Goal: Task Accomplishment & Management: Manage account settings

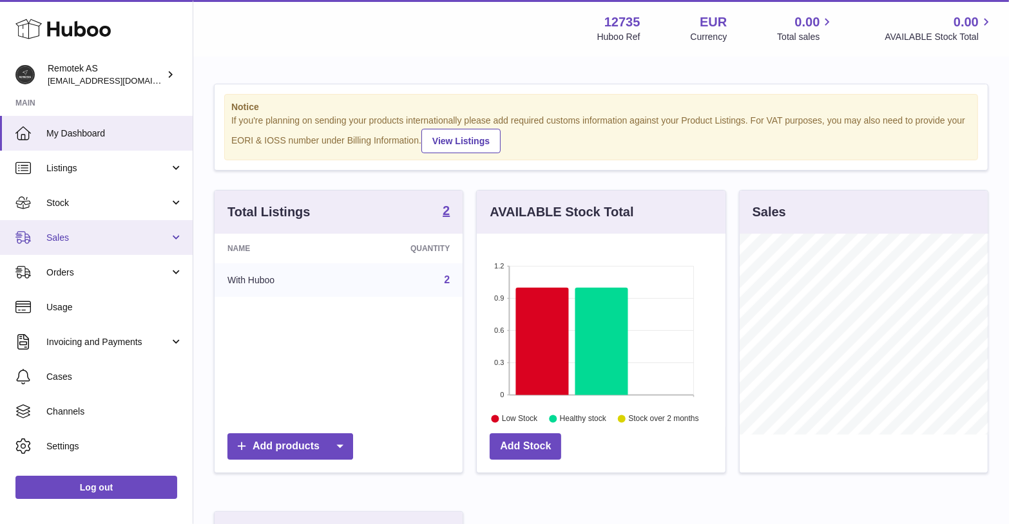
click at [108, 235] on span "Sales" at bounding box center [107, 238] width 123 height 12
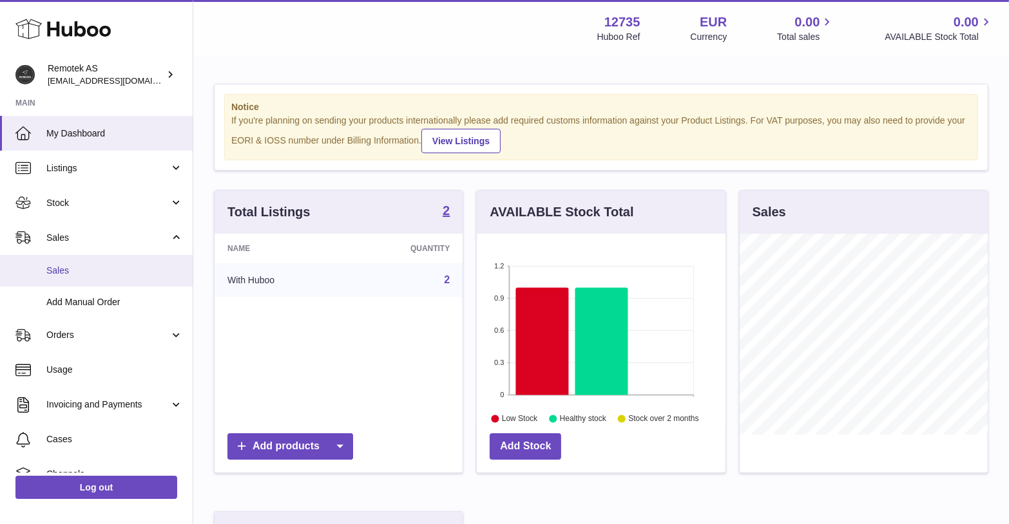
click at [98, 276] on span "Sales" at bounding box center [114, 271] width 137 height 12
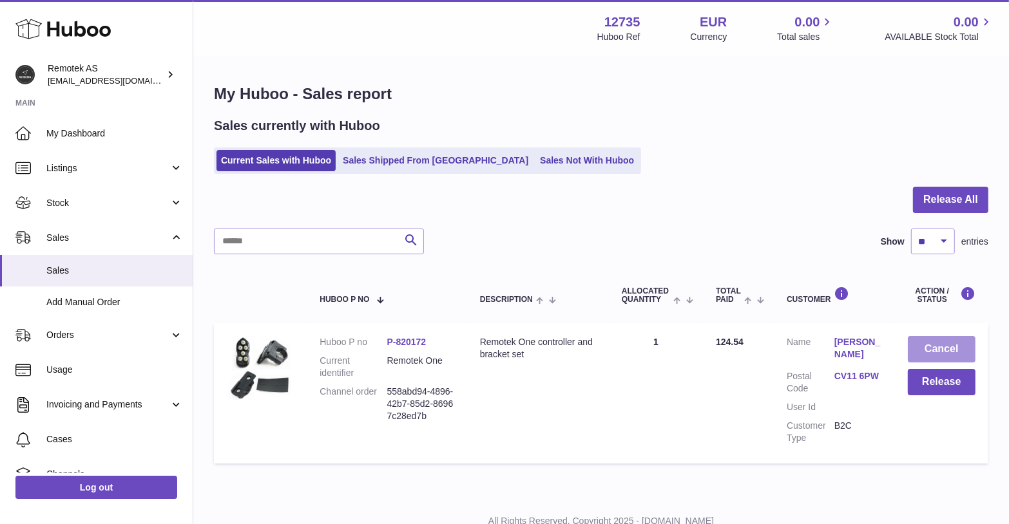
click at [941, 350] on button "Cancel" at bounding box center [942, 349] width 68 height 26
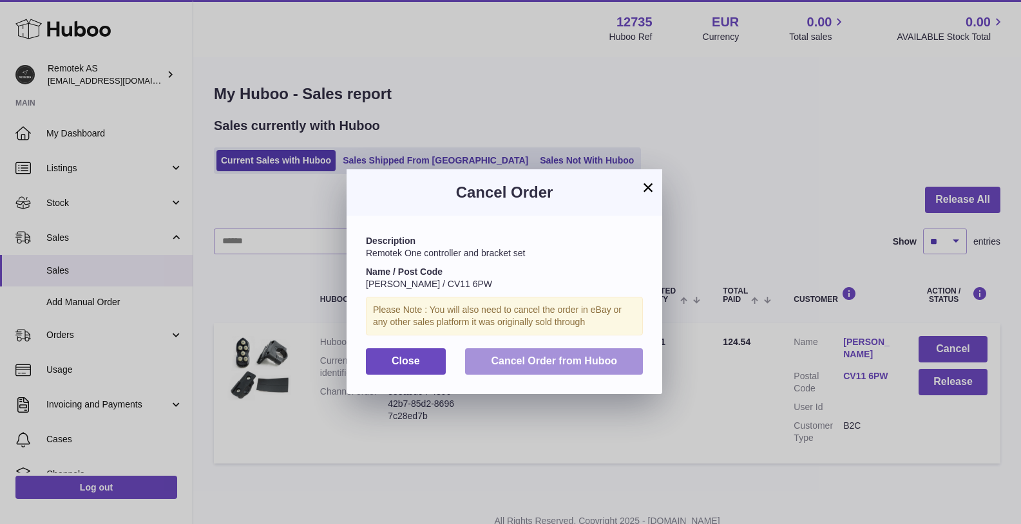
click at [587, 359] on span "Cancel Order from Huboo" at bounding box center [554, 361] width 126 height 11
